Goal: Task Accomplishment & Management: Complete application form

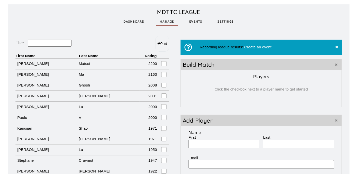
scroll to position [6, 0]
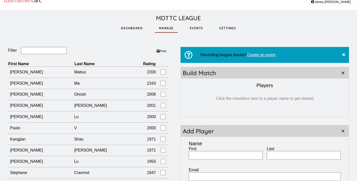
click at [196, 30] on link "Events" at bounding box center [197, 28] width 22 height 17
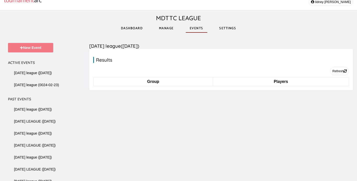
click at [38, 49] on button "New Event" at bounding box center [30, 48] width 45 height 10
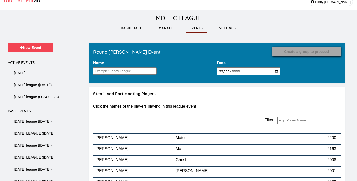
click at [235, 72] on input "[DATE]" at bounding box center [250, 72] width 64 height 8
type input "[DATE]"
click at [124, 73] on input "Name" at bounding box center [125, 71] width 64 height 7
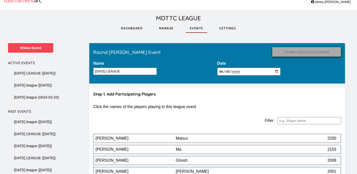
scroll to position [896, 0]
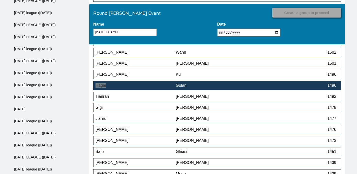
type input "[DATE] LEAGUE"
click at [196, 85] on div "Golan" at bounding box center [216, 85] width 80 height 5
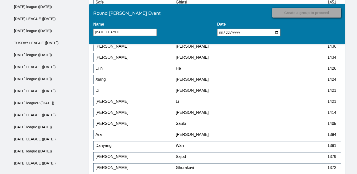
scroll to position [1035, 0]
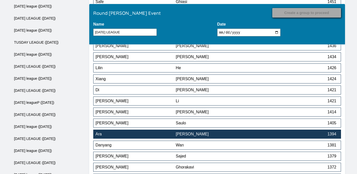
click at [217, 136] on div "[PERSON_NAME]" at bounding box center [216, 134] width 80 height 5
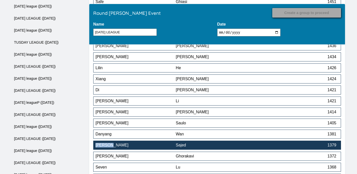
click at [195, 143] on button "[PERSON_NAME] 1379" at bounding box center [217, 144] width 248 height 9
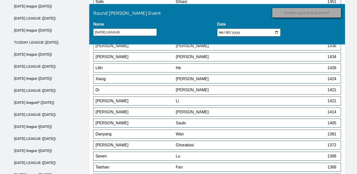
scroll to position [1788, 0]
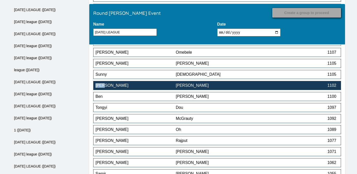
click at [250, 85] on div "[PERSON_NAME]" at bounding box center [216, 85] width 80 height 5
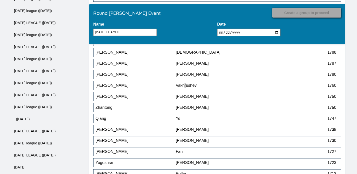
scroll to position [1050, 0]
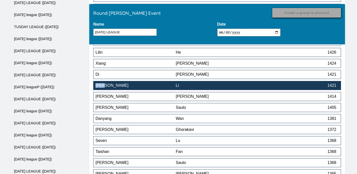
click at [235, 84] on div "Li" at bounding box center [216, 85] width 80 height 5
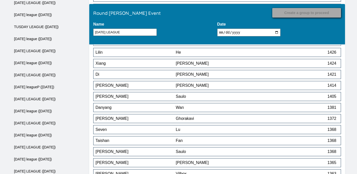
scroll to position [1843, 0]
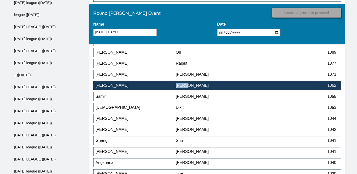
click at [152, 89] on button "[PERSON_NAME] 1062" at bounding box center [217, 85] width 248 height 9
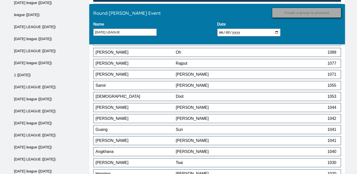
scroll to position [2009, 0]
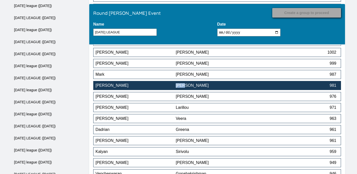
click at [204, 87] on div "[PERSON_NAME]" at bounding box center [216, 85] width 80 height 5
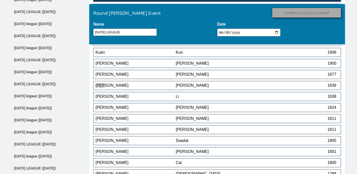
scroll to position [2306, 0]
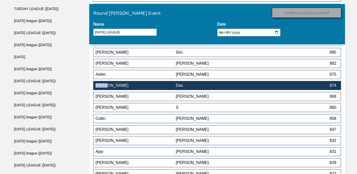
click at [193, 87] on div "Das" at bounding box center [216, 85] width 80 height 5
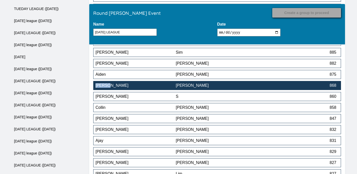
click at [221, 87] on div "[PERSON_NAME]" at bounding box center [216, 85] width 80 height 5
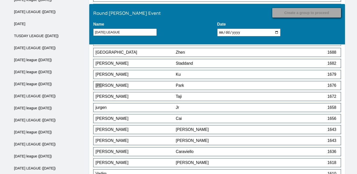
scroll to position [2460, 0]
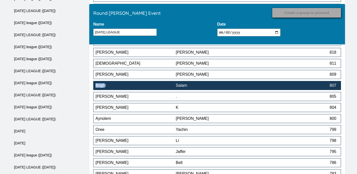
click at [195, 86] on div "Salam" at bounding box center [216, 85] width 80 height 5
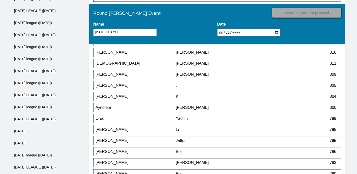
scroll to position [2570, 0]
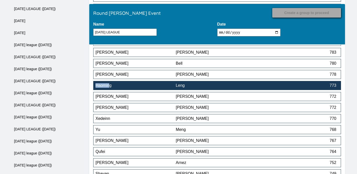
click at [223, 86] on div "Leng" at bounding box center [216, 85] width 80 height 5
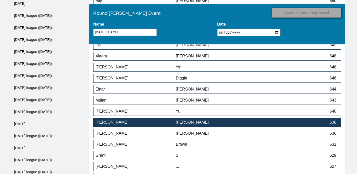
scroll to position [3129, 0]
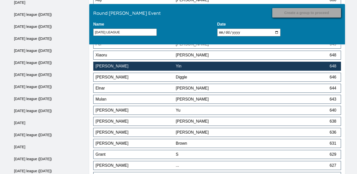
click at [239, 68] on div "Yin" at bounding box center [216, 66] width 80 height 5
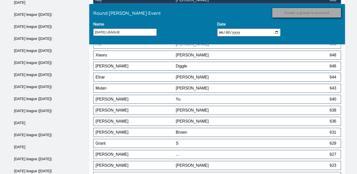
scroll to position [3220, 0]
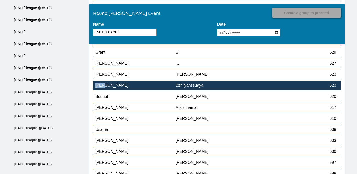
click at [222, 87] on div "Bzhilyanssuaya" at bounding box center [216, 85] width 80 height 5
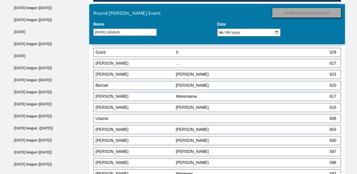
scroll to position [3385, 0]
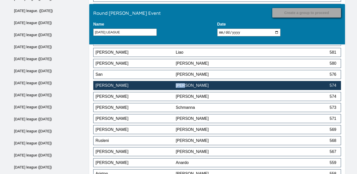
click at [250, 88] on div "[PERSON_NAME]" at bounding box center [216, 85] width 80 height 5
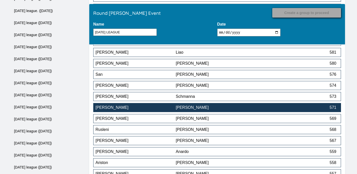
click at [236, 107] on div "[PERSON_NAME]" at bounding box center [216, 107] width 80 height 5
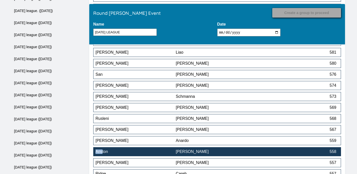
click at [215, 154] on div "[PERSON_NAME]" at bounding box center [216, 151] width 80 height 5
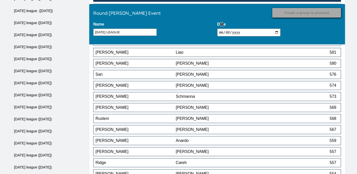
scroll to position [3573, 0]
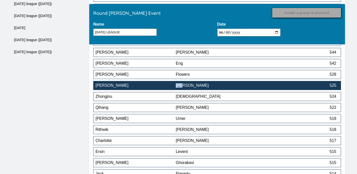
click at [208, 88] on div "[PERSON_NAME]" at bounding box center [216, 85] width 80 height 5
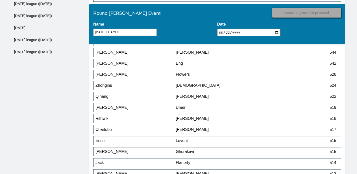
scroll to position [4487, 0]
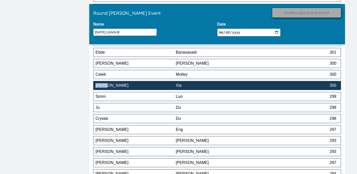
click at [215, 88] on div "Xia" at bounding box center [216, 85] width 80 height 5
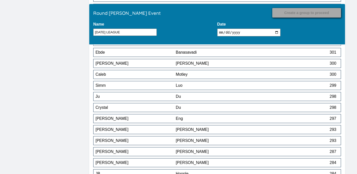
scroll to position [4619, 0]
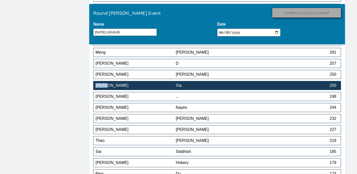
click at [172, 88] on div "[PERSON_NAME]" at bounding box center [136, 85] width 80 height 5
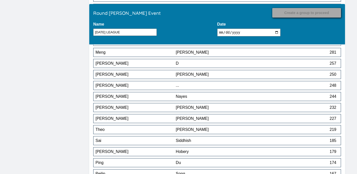
scroll to position [3936, 0]
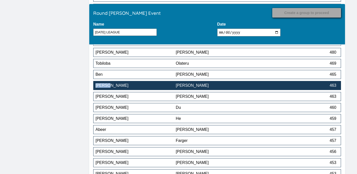
click at [240, 85] on div "[PERSON_NAME]" at bounding box center [216, 85] width 80 height 5
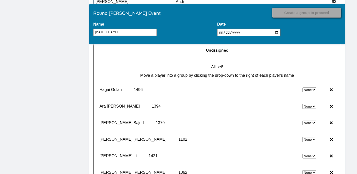
scroll to position [4838, 0]
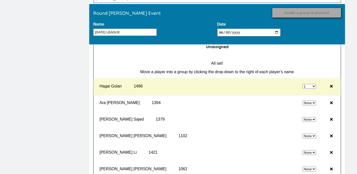
select select "0"
select select "1"
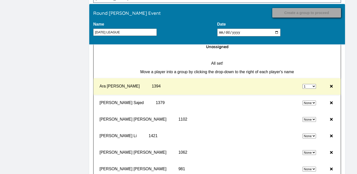
select select "0"
select select "1"
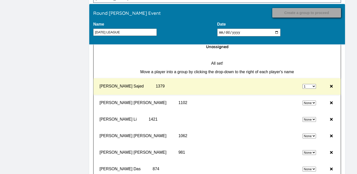
select select "0"
select select "1"
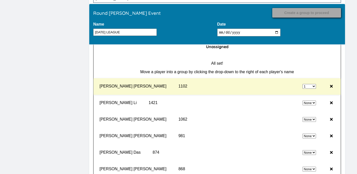
select select "0"
select select "1"
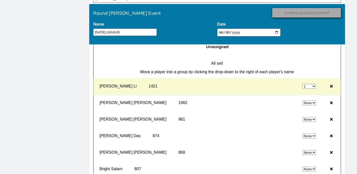
select select "0"
select select "1"
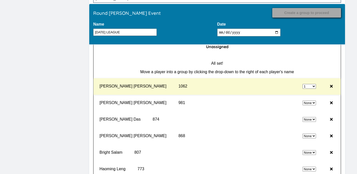
select select "0"
select select "1"
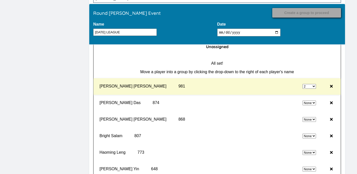
select select "0"
select select "2"
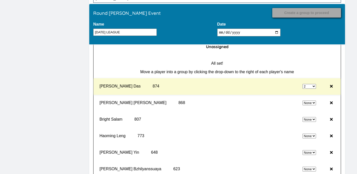
select select "0"
select select "2"
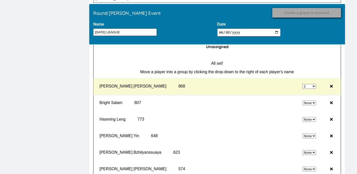
select select "0"
select select "2"
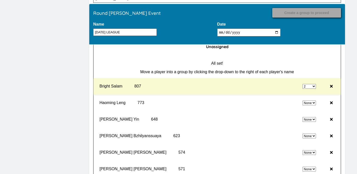
select select "0"
select select "2"
select select "0"
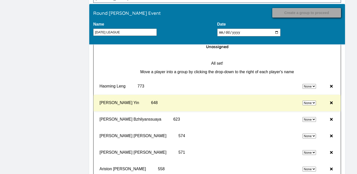
select select "2"
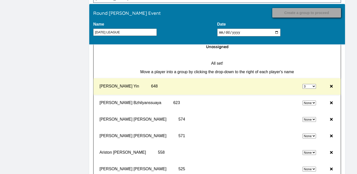
select select "0"
select select "3"
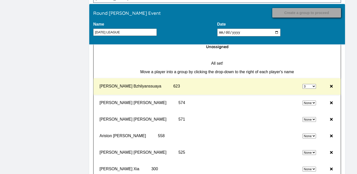
select select "0"
select select "3"
select select "0"
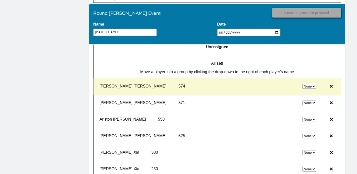
select select "3"
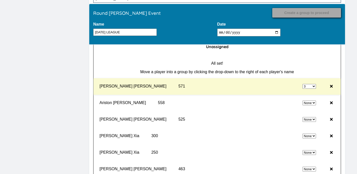
select select "0"
select select "3"
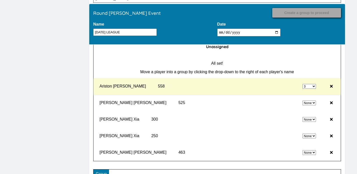
select select "0"
select select "3"
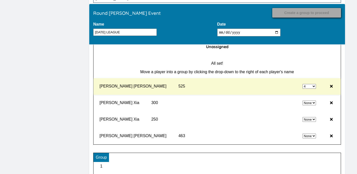
select select "0"
select select "4"
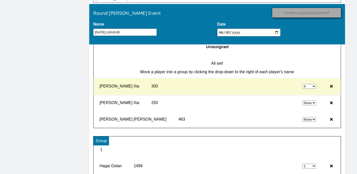
select select "0"
select select "4"
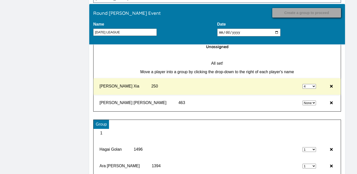
select select "0"
select select "4"
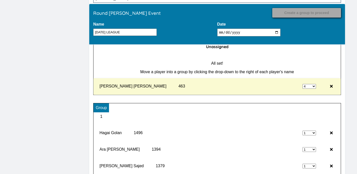
type input "Record Results"
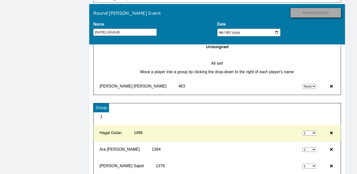
select select "4"
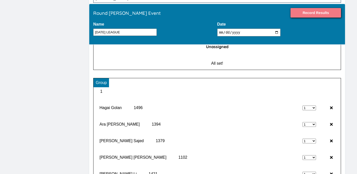
click at [312, 13] on input "Record Results" at bounding box center [316, 13] width 51 height 10
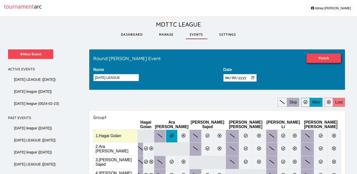
click at [178, 130] on label at bounding box center [172, 135] width 12 height 13
click at [0, 0] on input "radio" at bounding box center [0, 0] width 0 height 0
click at [297, 134] on icon at bounding box center [295, 135] width 4 height 4
click at [0, 0] on input "radio" at bounding box center [0, 0] width 0 height 0
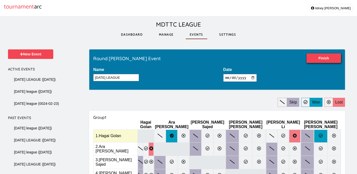
click at [323, 135] on icon at bounding box center [321, 135] width 4 height 4
click at [0, 0] on input "radio" at bounding box center [0, 0] width 0 height 0
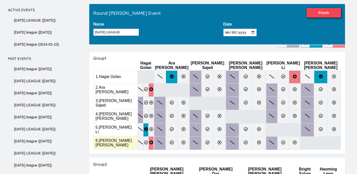
scroll to position [58, 0]
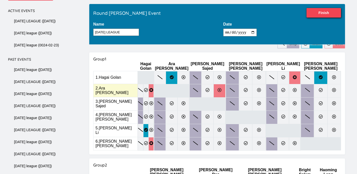
click at [222, 89] on icon at bounding box center [220, 90] width 4 height 4
click at [0, 0] on input "radio" at bounding box center [0, 0] width 0 height 0
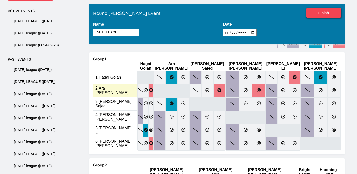
click at [261, 88] on icon at bounding box center [259, 90] width 4 height 4
click at [0, 0] on input "radio" at bounding box center [0, 0] width 0 height 0
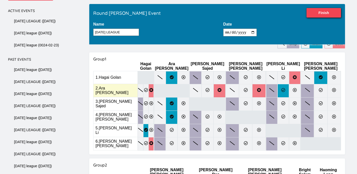
click at [286, 88] on icon at bounding box center [284, 90] width 4 height 4
click at [0, 0] on input "radio" at bounding box center [0, 0] width 0 height 0
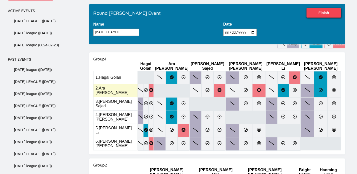
click at [322, 88] on icon at bounding box center [321, 90] width 4 height 4
click at [0, 0] on input "radio" at bounding box center [0, 0] width 0 height 0
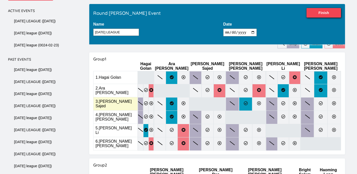
click at [248, 101] on icon at bounding box center [246, 103] width 4 height 4
click at [0, 0] on input "radio" at bounding box center [0, 0] width 0 height 0
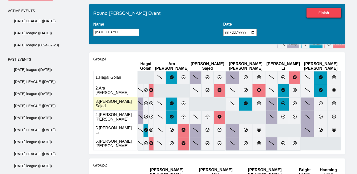
click at [289, 103] on label at bounding box center [284, 104] width 12 height 14
click at [0, 0] on input "radio" at bounding box center [0, 0] width 0 height 0
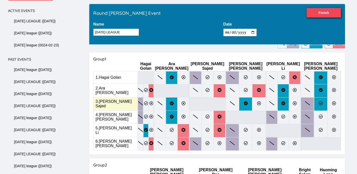
click at [325, 103] on label at bounding box center [320, 104] width 13 height 14
click at [0, 0] on input "radio" at bounding box center [0, 0] width 0 height 0
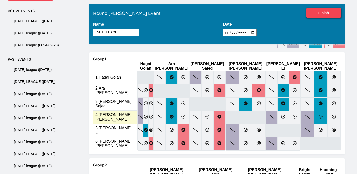
click at [320, 113] on label at bounding box center [320, 117] width 13 height 14
click at [0, 0] on input "radio" at bounding box center [0, 0] width 0 height 0
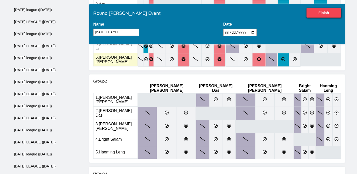
scroll to position [148, 0]
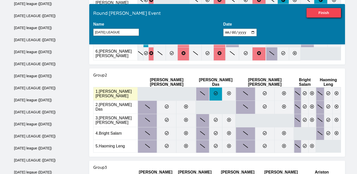
click at [214, 91] on icon at bounding box center [216, 93] width 4 height 4
click at [0, 0] on input "radio" at bounding box center [0, 0] width 0 height 0
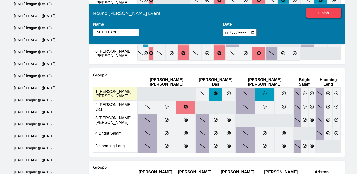
click at [256, 87] on label at bounding box center [265, 94] width 19 height 14
click at [0, 0] on input "radio" at bounding box center [0, 0] width 0 height 0
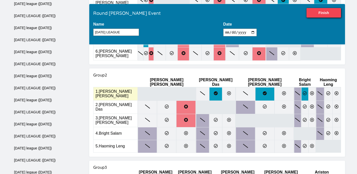
click at [303, 91] on icon at bounding box center [305, 93] width 4 height 4
click at [0, 0] on input "radio" at bounding box center [0, 0] width 0 height 0
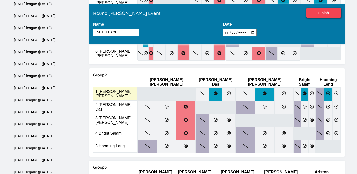
click at [325, 88] on label at bounding box center [329, 94] width 8 height 14
click at [0, 0] on input "radio" at bounding box center [0, 0] width 0 height 0
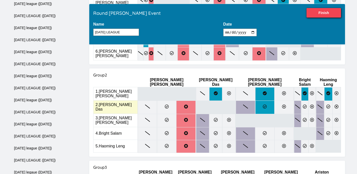
click at [263, 104] on icon at bounding box center [265, 106] width 4 height 4
click at [0, 0] on input "radio" at bounding box center [0, 0] width 0 height 0
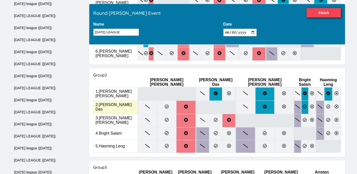
click at [302, 100] on label at bounding box center [305, 107] width 7 height 14
click at [0, 0] on input "radio" at bounding box center [0, 0] width 0 height 0
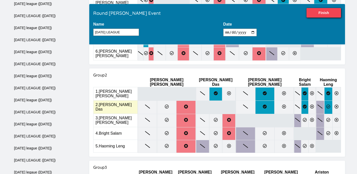
click at [325, 101] on label at bounding box center [329, 107] width 8 height 14
click at [0, 0] on input "radio" at bounding box center [0, 0] width 0 height 0
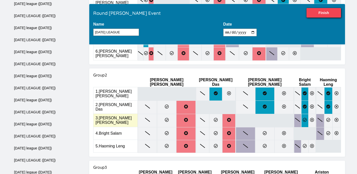
click at [302, 114] on label at bounding box center [305, 121] width 7 height 14
click at [0, 0] on input "radio" at bounding box center [0, 0] width 0 height 0
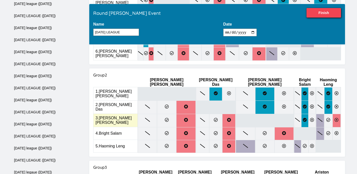
click at [333, 114] on label at bounding box center [337, 121] width 8 height 14
click at [0, 0] on input "radio" at bounding box center [0, 0] width 0 height 0
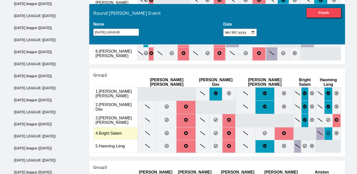
click at [325, 127] on label at bounding box center [329, 133] width 8 height 13
click at [0, 0] on input "radio" at bounding box center [0, 0] width 0 height 0
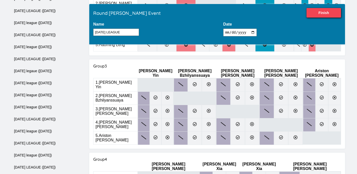
scroll to position [243, 0]
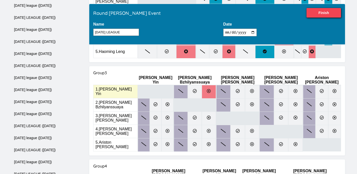
click at [216, 85] on label at bounding box center [209, 92] width 14 height 14
click at [0, 0] on input "radio" at bounding box center [0, 0] width 0 height 0
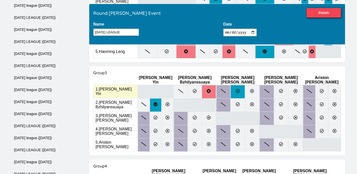
click at [245, 85] on label at bounding box center [238, 92] width 15 height 14
click at [0, 0] on input "radio" at bounding box center [0, 0] width 0 height 0
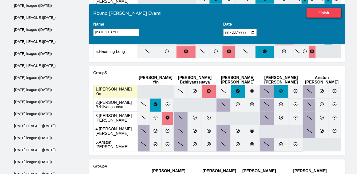
click at [284, 89] on icon at bounding box center [282, 91] width 4 height 4
click at [0, 0] on input "radio" at bounding box center [0, 0] width 0 height 0
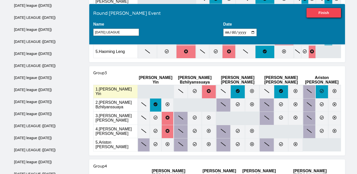
click at [324, 89] on icon at bounding box center [322, 91] width 4 height 4
click at [0, 0] on input "radio" at bounding box center [0, 0] width 0 height 0
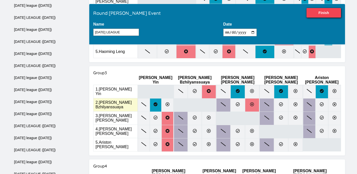
click at [260, 98] on label at bounding box center [252, 105] width 15 height 14
click at [0, 0] on input "radio" at bounding box center [0, 0] width 0 height 0
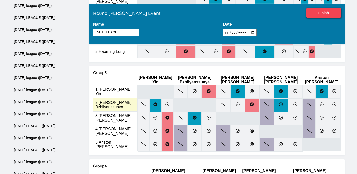
click at [289, 98] on label at bounding box center [281, 105] width 15 height 14
click at [0, 0] on input "radio" at bounding box center [0, 0] width 0 height 0
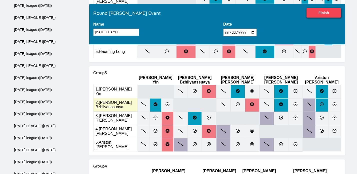
click at [324, 102] on icon at bounding box center [322, 104] width 4 height 4
click at [0, 0] on input "radio" at bounding box center [0, 0] width 0 height 0
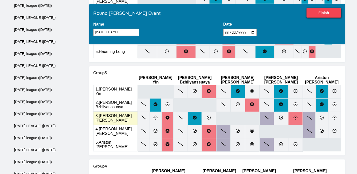
click at [303, 111] on label at bounding box center [296, 118] width 15 height 14
click at [0, 0] on input "radio" at bounding box center [0, 0] width 0 height 0
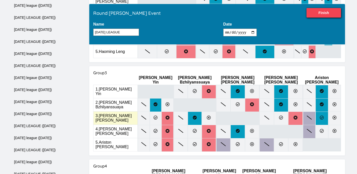
click at [324, 115] on icon at bounding box center [322, 117] width 4 height 4
click at [0, 0] on input "radio" at bounding box center [0, 0] width 0 height 0
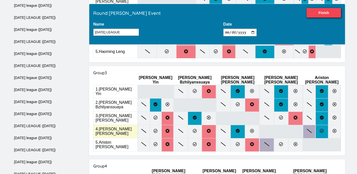
click at [324, 129] on icon at bounding box center [322, 131] width 4 height 4
click at [0, 0] on input "radio" at bounding box center [0, 0] width 0 height 0
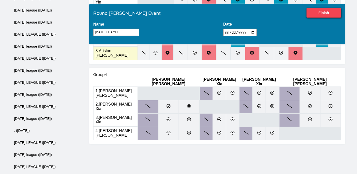
scroll to position [337, 0]
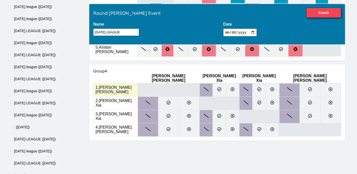
drag, startPoint x: 222, startPoint y: 66, endPoint x: 244, endPoint y: 65, distance: 21.3
click at [222, 87] on icon at bounding box center [220, 89] width 4 height 4
click at [0, 0] on input "radio" at bounding box center [0, 0] width 0 height 0
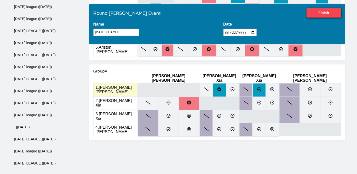
click at [262, 87] on icon at bounding box center [260, 89] width 4 height 4
click at [0, 0] on input "radio" at bounding box center [0, 0] width 0 height 0
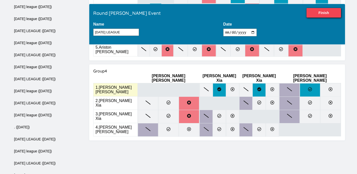
click at [305, 83] on label at bounding box center [310, 90] width 21 height 14
click at [0, 0] on input "radio" at bounding box center [0, 0] width 0 height 0
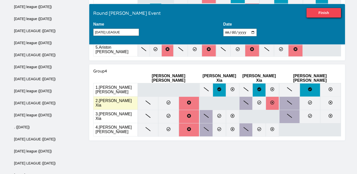
click at [279, 96] on label at bounding box center [272, 103] width 13 height 14
click at [0, 0] on input "radio" at bounding box center [0, 0] width 0 height 0
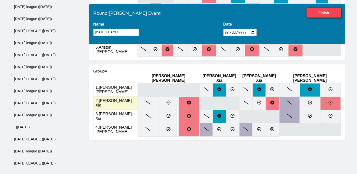
click at [336, 96] on label at bounding box center [331, 103] width 21 height 14
click at [0, 0] on input "radio" at bounding box center [0, 0] width 0 height 0
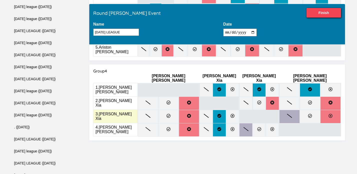
click at [335, 110] on label at bounding box center [331, 117] width 21 height 14
click at [0, 0] on input "radio" at bounding box center [0, 0] width 0 height 0
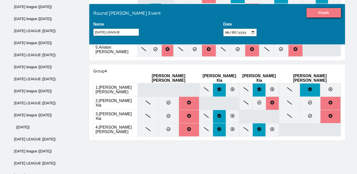
click at [324, 14] on input "Finish" at bounding box center [324, 13] width 35 height 10
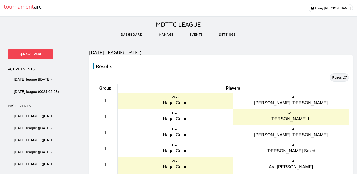
click at [337, 75] on button "Refresh" at bounding box center [339, 77] width 19 height 8
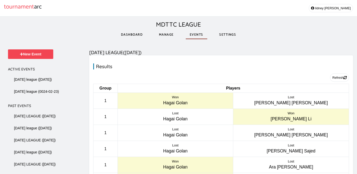
click at [170, 37] on link "Manage" at bounding box center [166, 34] width 23 height 17
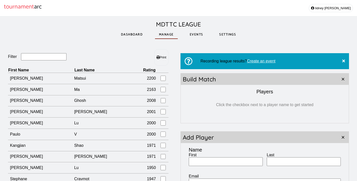
click at [4, 80] on div "Filter Print First Name Last Name Rating Kazuki Matsui 2200 Jon Ma 2163 Richik …" at bounding box center [178, 140] width 357 height 198
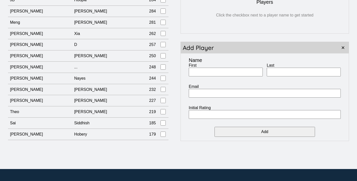
scroll to position [89, 0]
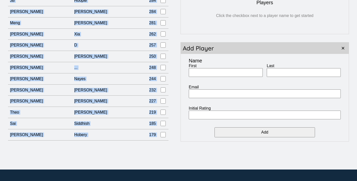
drag, startPoint x: 5, startPoint y: 80, endPoint x: 152, endPoint y: 118, distance: 151.3
click at [152, 118] on div "Filter Print First Name Last Name Rating Kazuki Matsui 2200 Jon Ma 2163 Richik …" at bounding box center [178, 51] width 357 height 198
copy div "Filter Print First Name Last Name Rating Kazuki Matsui 2200 Jon Ma 2163 Richik …"
